Goal: Information Seeking & Learning: Check status

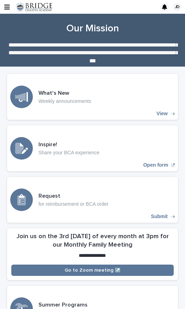
click at [6, 18] on div at bounding box center [92, 40] width 185 height 53
click at [7, 9] on icon "button" at bounding box center [7, 7] width 6 height 5
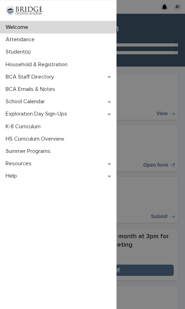
click at [57, 56] on div "Student(s)" at bounding box center [58, 52] width 116 height 12
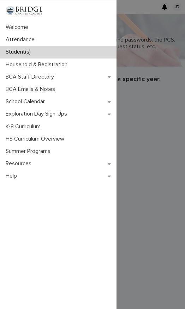
click at [169, 94] on div "Welcome Attendance Student(s) Household & Registration BCA Staff Directory BCA …" at bounding box center [92, 154] width 185 height 309
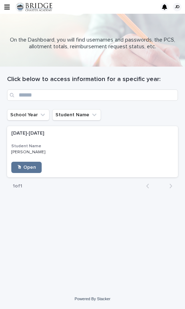
click at [89, 146] on h3 "Student Name" at bounding box center [92, 146] width 162 height 6
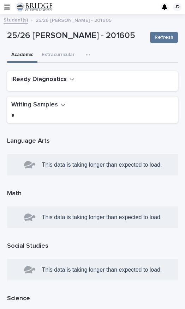
click at [78, 79] on div "iReady Diagnostics" at bounding box center [90, 80] width 159 height 11
click at [69, 82] on icon "button" at bounding box center [71, 79] width 5 height 6
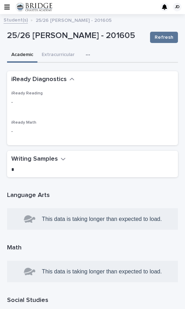
click at [73, 104] on p "-" at bounding box center [92, 102] width 162 height 7
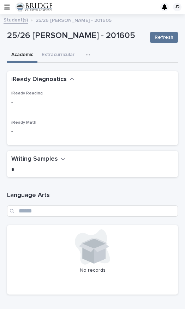
click at [35, 100] on p "-" at bounding box center [92, 102] width 162 height 7
click at [8, 10] on icon "button" at bounding box center [7, 7] width 6 height 6
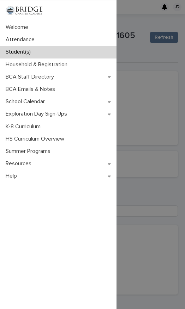
click at [88, 54] on div "Student(s)" at bounding box center [58, 52] width 116 height 12
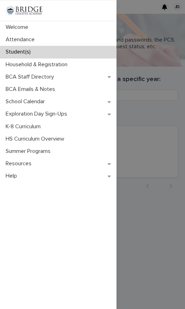
click at [165, 116] on div "Welcome Attendance Student(s) Household & Registration BCA Staff Directory BCA …" at bounding box center [92, 154] width 185 height 309
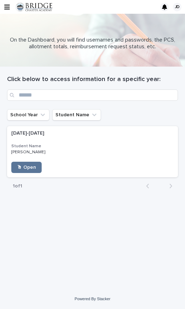
click at [41, 118] on icon "School Year" at bounding box center [42, 114] width 7 height 7
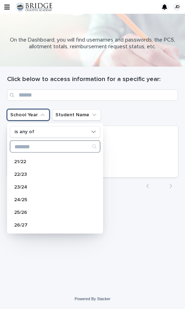
scroll to position [75, 0]
click at [39, 203] on div "24/25" at bounding box center [55, 199] width 90 height 11
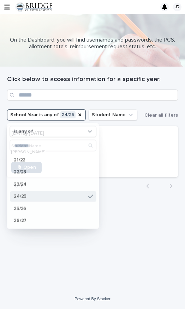
click at [143, 244] on div "Loading... Saving… Loading... Saving… Click below to access information for a s…" at bounding box center [93, 169] width 178 height 204
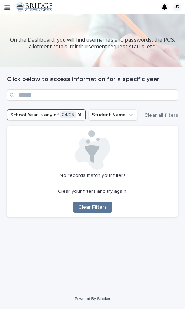
click at [116, 118] on button "Student Name" at bounding box center [112, 114] width 49 height 11
click at [116, 264] on div "Loading... Saving… Loading... Saving… Click below to access information for a s…" at bounding box center [93, 169] width 178 height 204
click at [95, 251] on div "Loading... Saving… Loading... Saving… Click below to access information for a s…" at bounding box center [93, 169] width 178 height 204
